Goal: Task Accomplishment & Management: Use online tool/utility

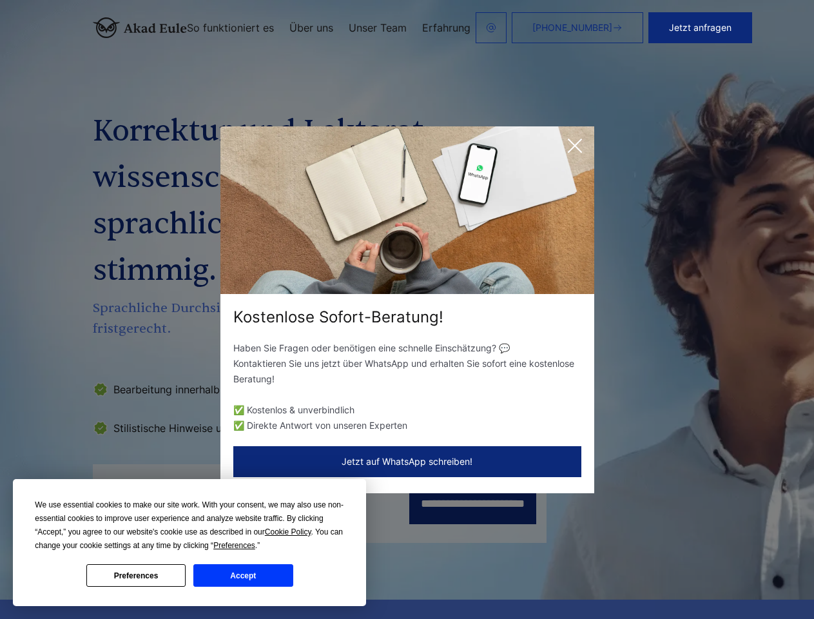
click at [407, 310] on div "Kostenlose Sofort-Beratung!" at bounding box center [408, 317] width 374 height 21
click at [290, 532] on span "Cookie Policy" at bounding box center [288, 531] width 46 height 9
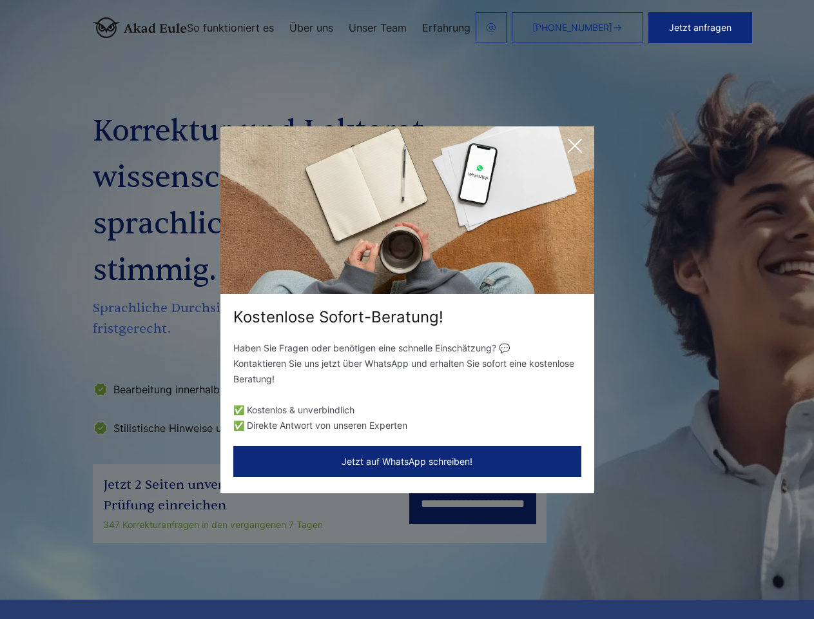
click at [249, 546] on div "Kostenlose Sofort-Beratung! Haben Sie Fragen oder benötigen eine schnelle Einsc…" at bounding box center [407, 309] width 814 height 619
click at [136, 575] on div "Kostenlose Sofort-Beratung! Haben Sie Fragen oder benötigen eine schnelle Einsc…" at bounding box center [407, 309] width 814 height 619
click at [243, 575] on div "Kostenlose Sofort-Beratung! Haben Sie Fragen oder benötigen eine schnelle Einsc…" at bounding box center [407, 309] width 814 height 619
click at [747, 28] on button "Jetzt anfragen" at bounding box center [701, 27] width 104 height 31
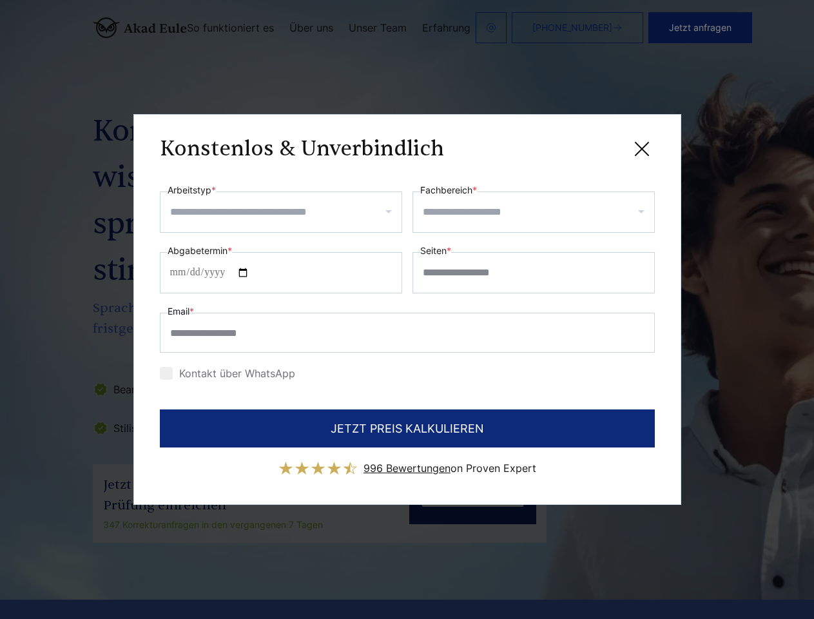
click at [575, 146] on div "Konstenlos & Unverbindlich" at bounding box center [407, 149] width 495 height 16
click at [408, 462] on span "996 Bewertungen" at bounding box center [407, 468] width 87 height 13
